Goal: Find specific page/section: Find specific page/section

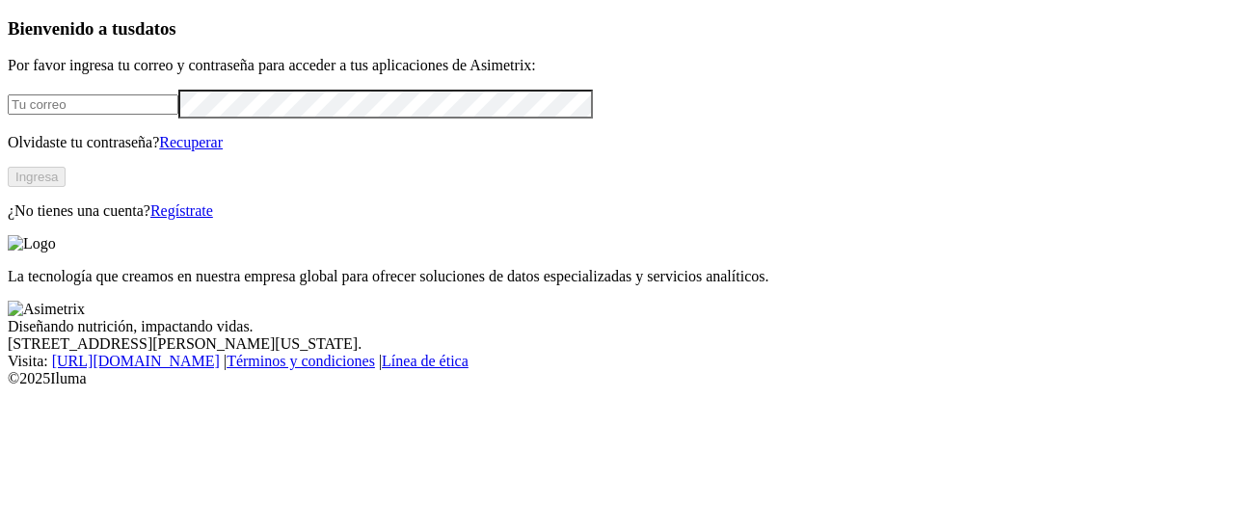
type input "[PERSON_NAME][EMAIL_ADDRESS][PERSON_NAME][DOMAIN_NAME]"
click at [66, 187] on button "Ingresa" at bounding box center [37, 177] width 58 height 20
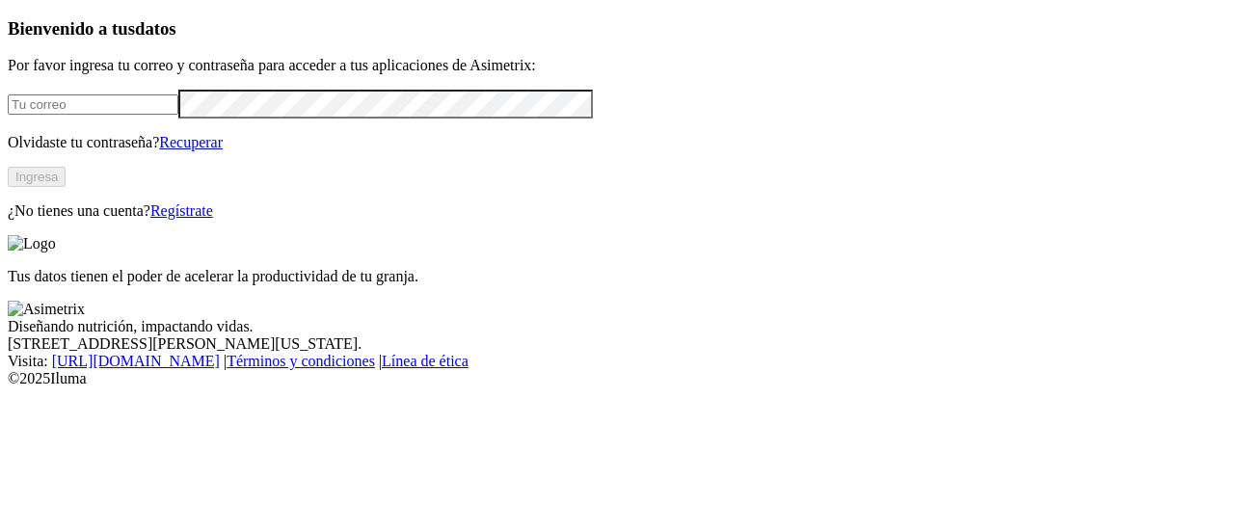
type input "[PERSON_NAME][EMAIL_ADDRESS][PERSON_NAME][DOMAIN_NAME]"
click at [66, 187] on button "Ingresa" at bounding box center [37, 177] width 58 height 20
